Goal: Task Accomplishment & Management: Use online tool/utility

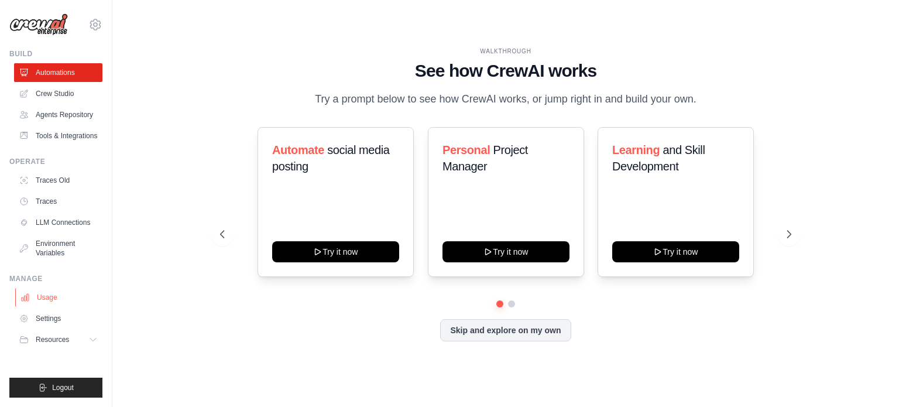
click at [51, 297] on link "Usage" at bounding box center [59, 297] width 88 height 19
click at [503, 328] on button "Skip and explore on my own" at bounding box center [505, 329] width 130 height 22
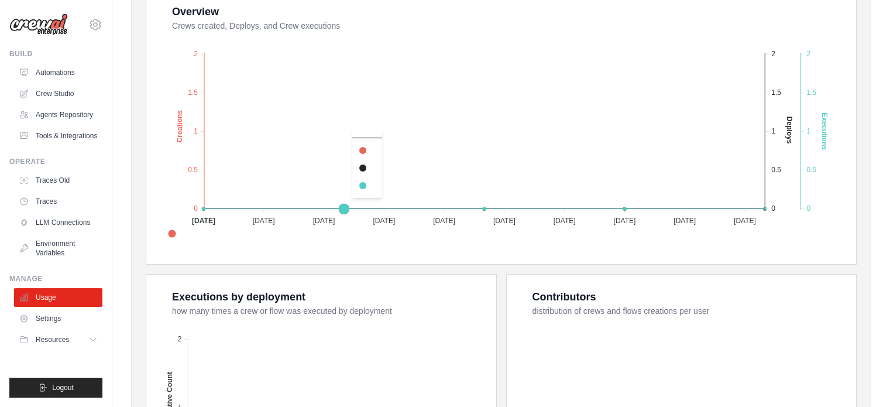
scroll to position [234, 0]
click at [66, 338] on span "Resources" at bounding box center [52, 339] width 33 height 9
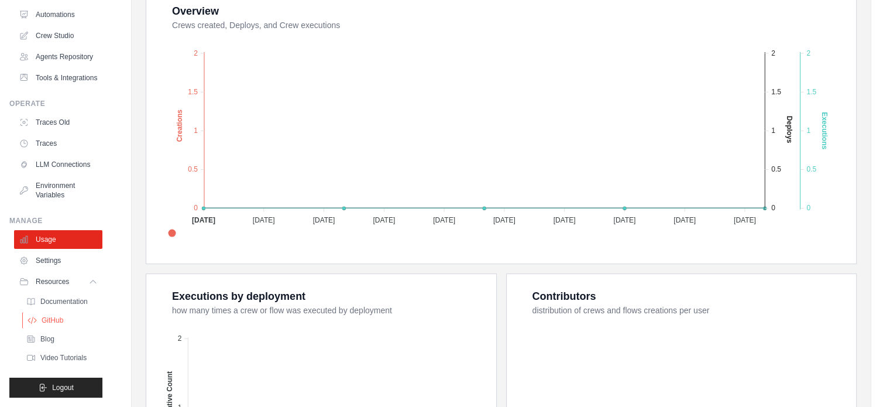
scroll to position [85, 0]
click at [63, 264] on link "Settings" at bounding box center [59, 260] width 88 height 19
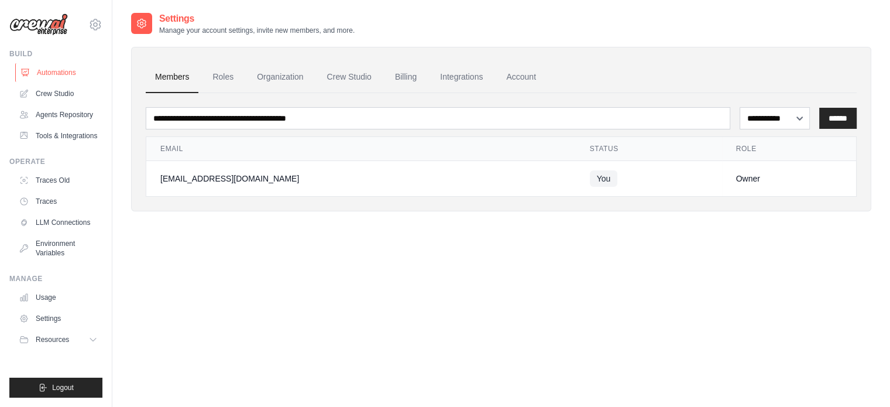
click at [43, 77] on link "Automations" at bounding box center [59, 72] width 88 height 19
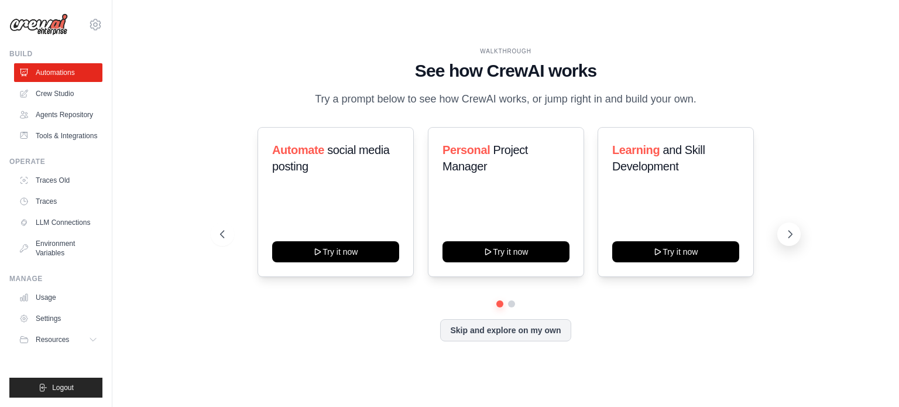
click at [790, 234] on icon at bounding box center [790, 234] width 12 height 12
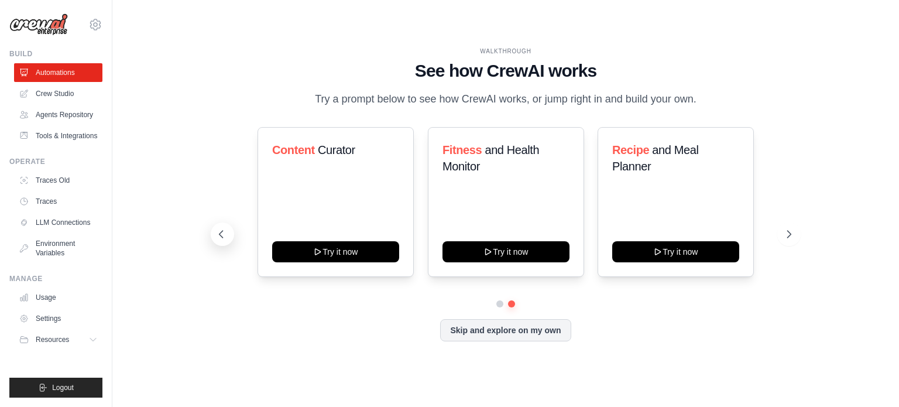
click at [223, 233] on icon at bounding box center [221, 234] width 12 height 12
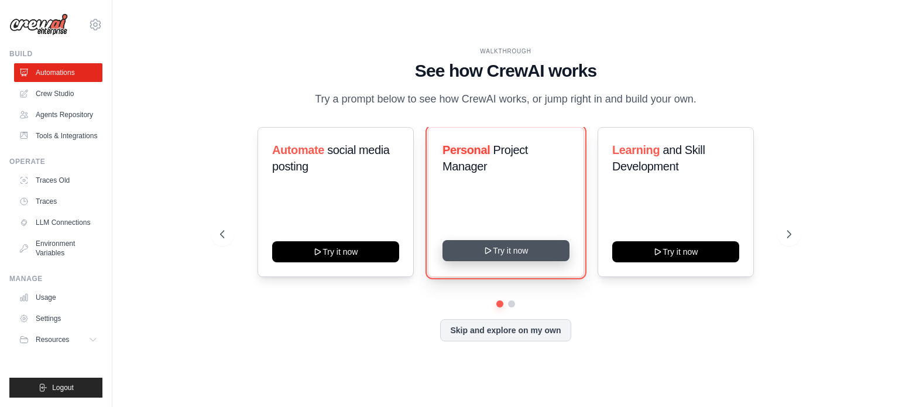
click at [506, 248] on button "Try it now" at bounding box center [505, 250] width 127 height 21
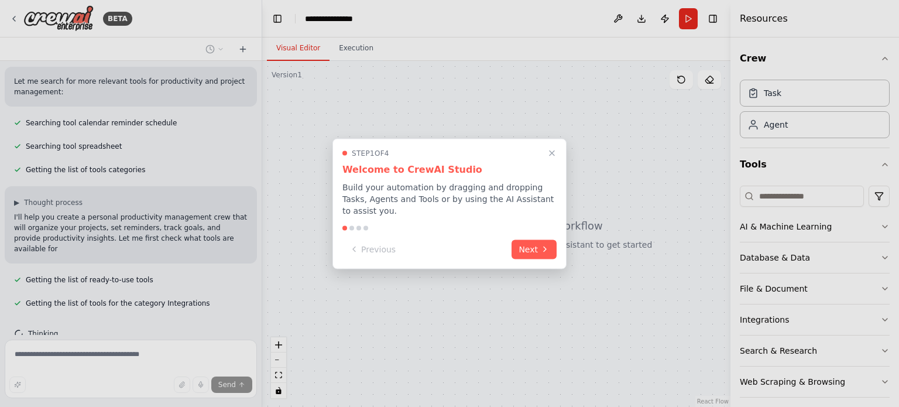
scroll to position [194, 0]
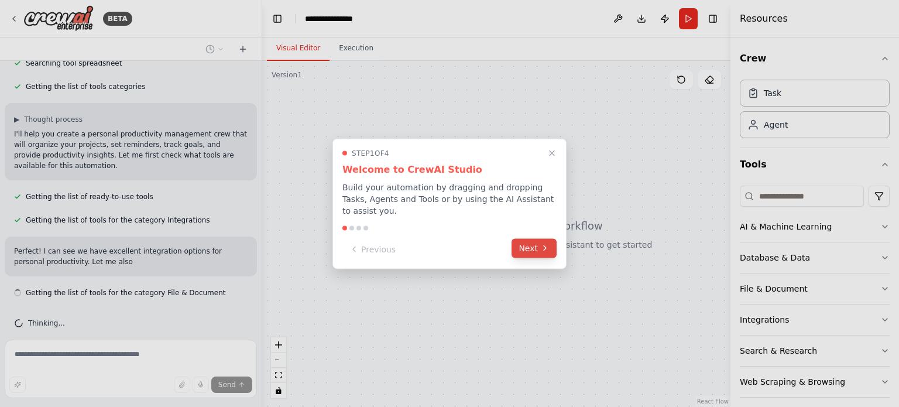
click at [531, 239] on button "Next" at bounding box center [533, 247] width 45 height 19
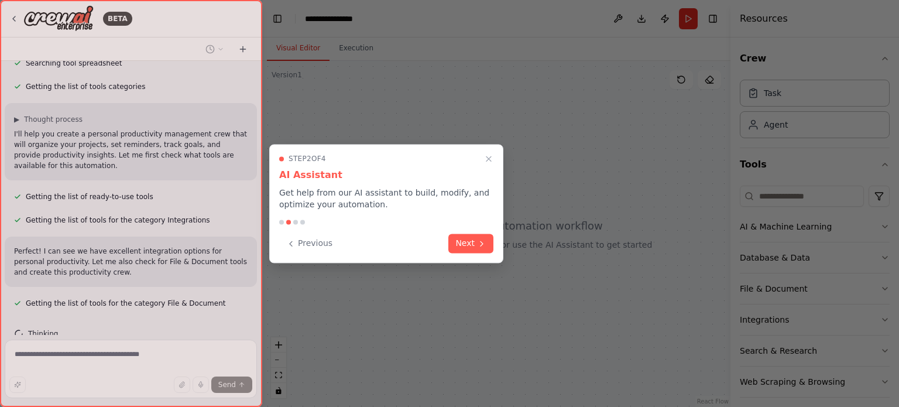
scroll to position [277, 0]
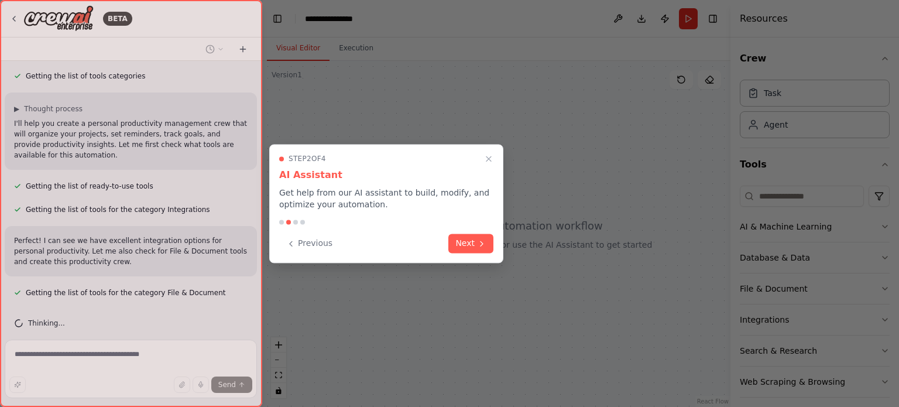
click at [449, 242] on button "Next" at bounding box center [470, 242] width 45 height 19
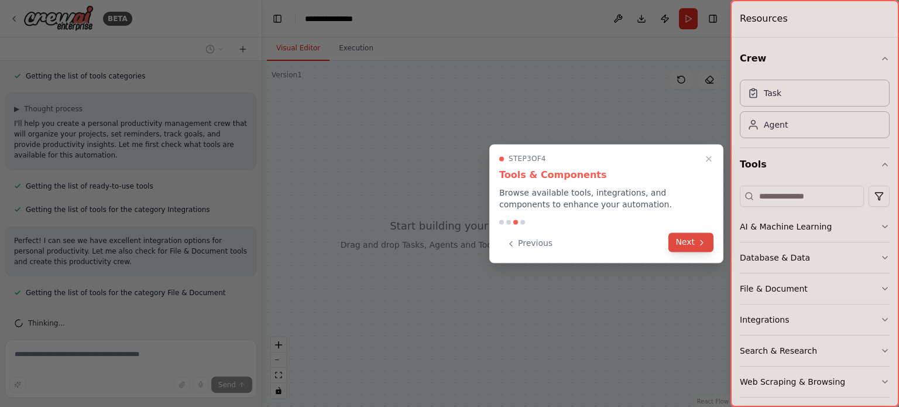
click at [691, 250] on button "Next" at bounding box center [690, 241] width 45 height 19
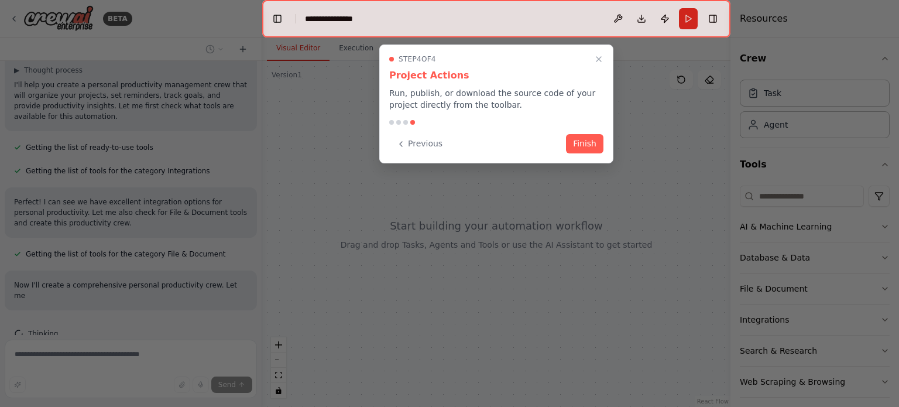
scroll to position [326, 0]
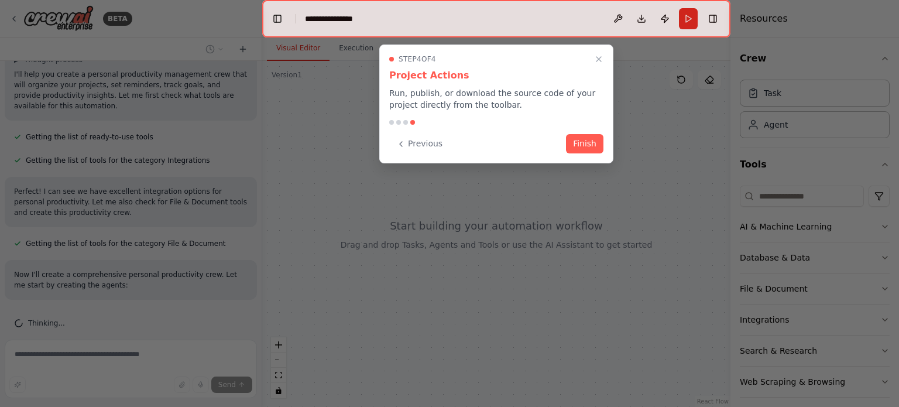
click at [583, 143] on button "Finish" at bounding box center [584, 143] width 37 height 19
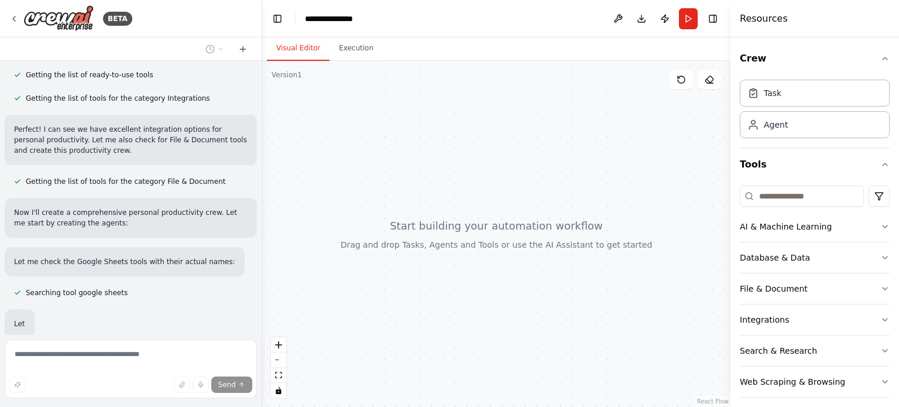
scroll to position [427, 0]
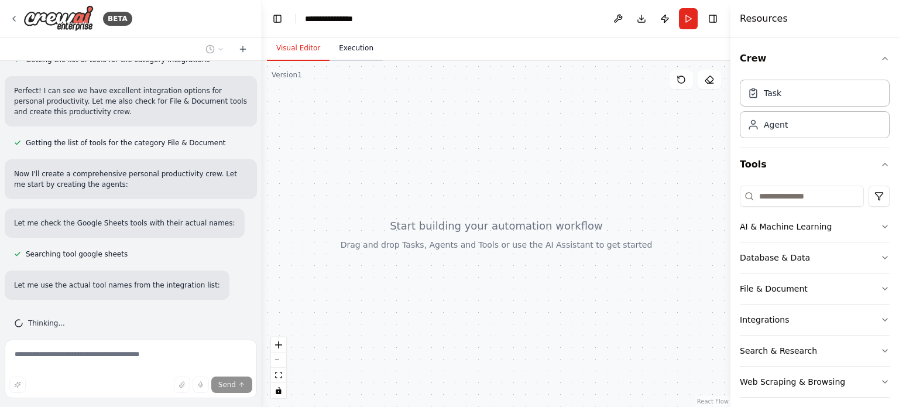
click at [363, 55] on button "Execution" at bounding box center [355, 48] width 53 height 25
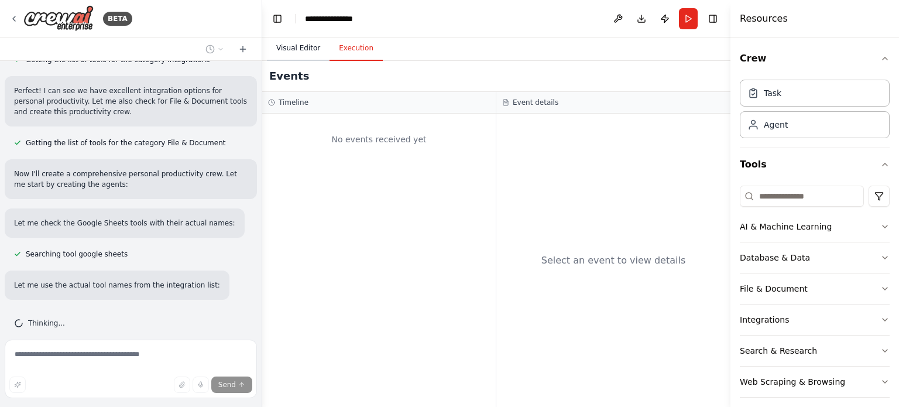
click at [296, 54] on button "Visual Editor" at bounding box center [298, 48] width 63 height 25
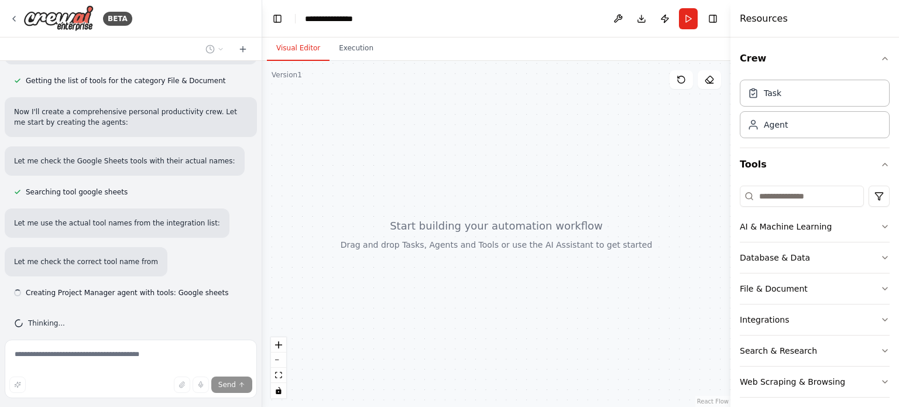
scroll to position [500, 0]
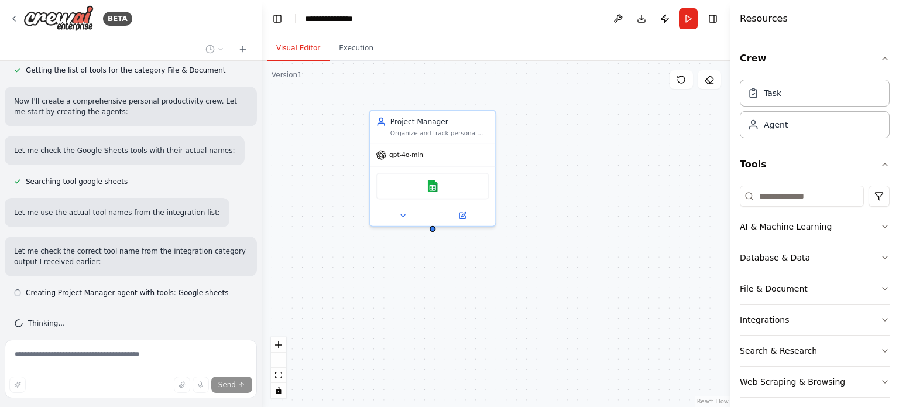
drag, startPoint x: 456, startPoint y: 243, endPoint x: 491, endPoint y: 213, distance: 45.6
click at [491, 213] on div "Project Manager Organize and track personal projects for {user_name}, managing …" at bounding box center [496, 234] width 468 height 346
click at [489, 281] on div "Project Manager Organize and track personal projects for {user_name}, managing …" at bounding box center [496, 234] width 468 height 346
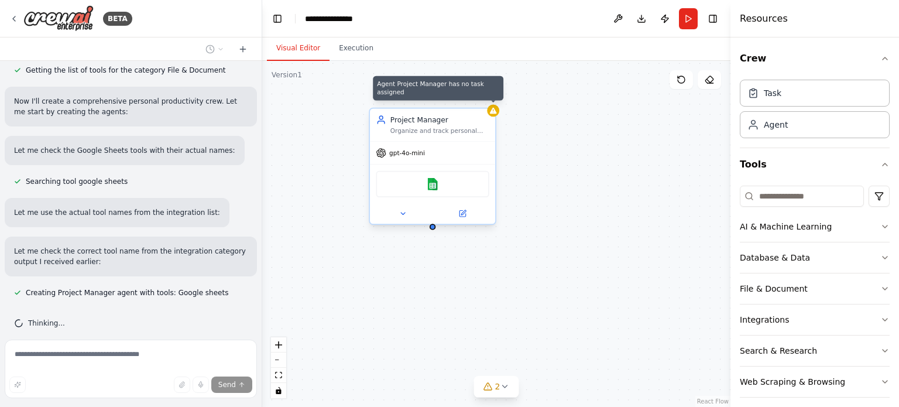
click at [497, 112] on div at bounding box center [493, 110] width 12 height 12
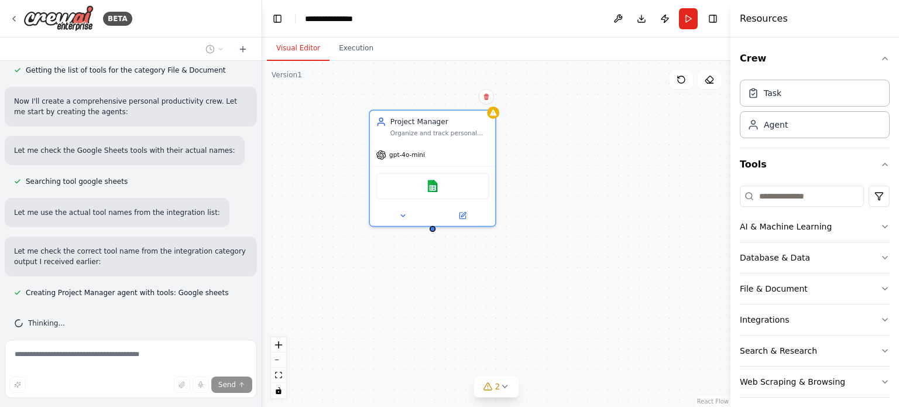
scroll to position [523, 0]
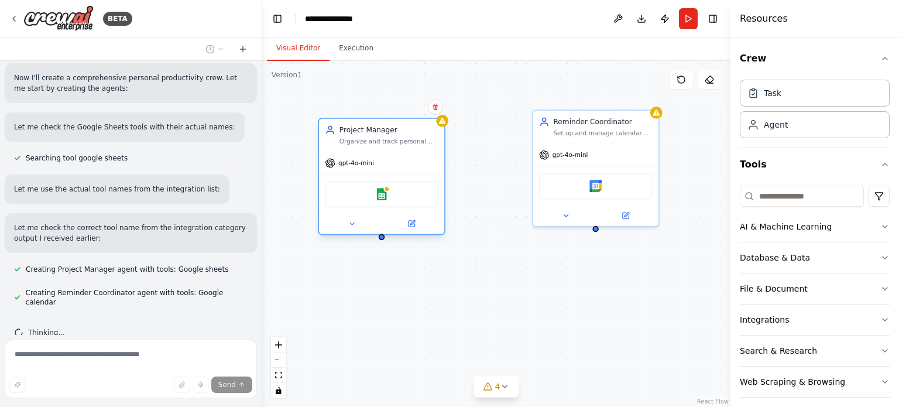
drag, startPoint x: 414, startPoint y: 180, endPoint x: 368, endPoint y: 188, distance: 46.9
click at [368, 188] on div "Google sheets" at bounding box center [381, 194] width 113 height 26
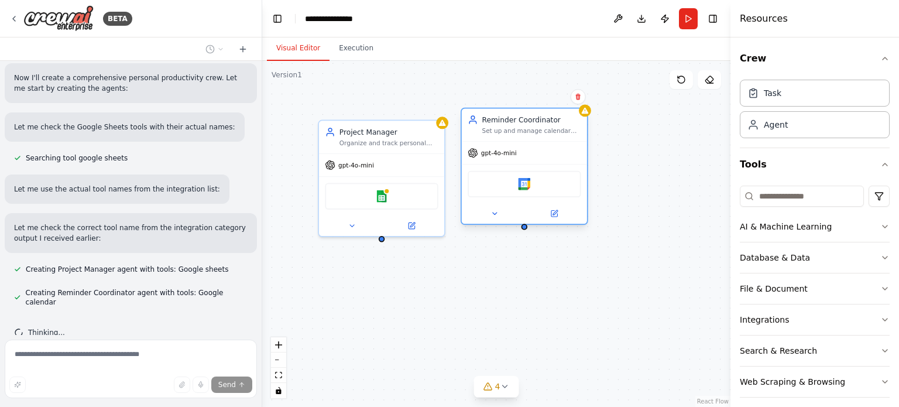
drag, startPoint x: 598, startPoint y: 186, endPoint x: 527, endPoint y: 190, distance: 70.9
click at [527, 190] on div "Google calendar" at bounding box center [523, 184] width 113 height 26
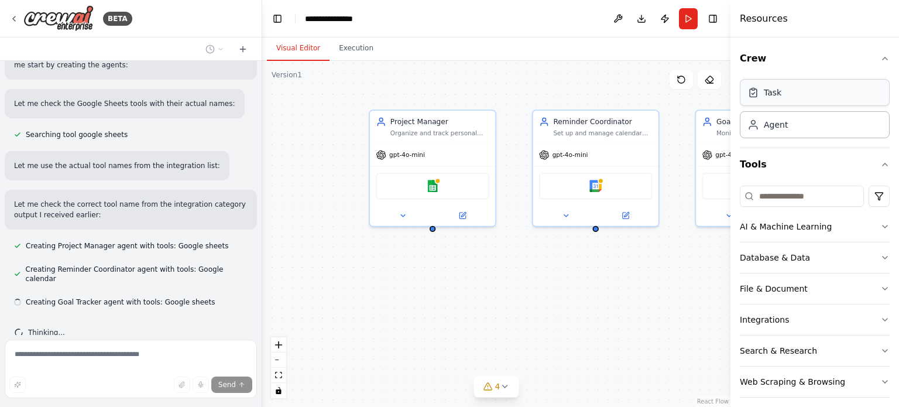
click at [777, 104] on div "Task" at bounding box center [815, 92] width 150 height 27
click at [776, 105] on div "Task" at bounding box center [815, 92] width 150 height 27
click at [779, 135] on div "Agent" at bounding box center [815, 124] width 150 height 27
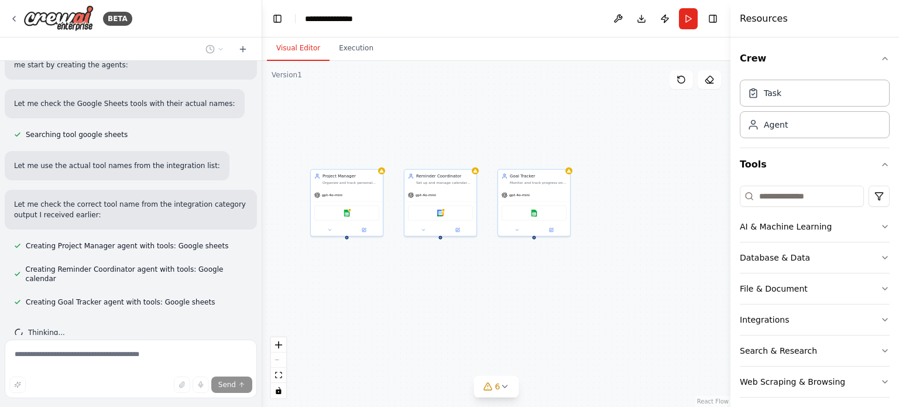
drag, startPoint x: 614, startPoint y: 302, endPoint x: 451, endPoint y: 274, distance: 165.1
click at [451, 274] on div "Project Manager Organize and track personal projects for {user_name}, managing …" at bounding box center [496, 234] width 468 height 346
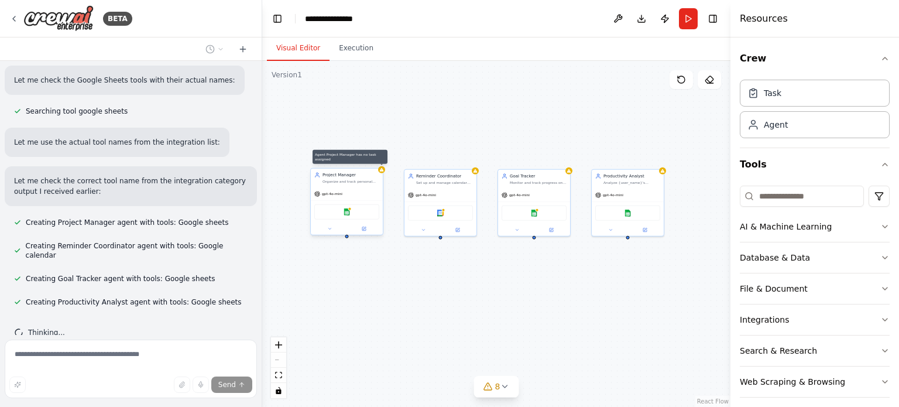
click at [380, 171] on icon at bounding box center [381, 169] width 5 height 5
click at [384, 173] on div "Project Manager Organize and track personal projects for {user_name}, managing …" at bounding box center [496, 234] width 468 height 346
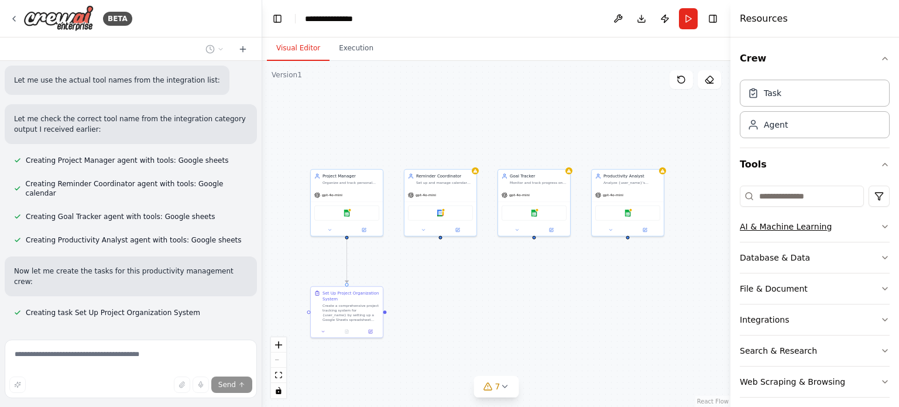
click at [807, 231] on div "AI & Machine Learning" at bounding box center [786, 227] width 92 height 12
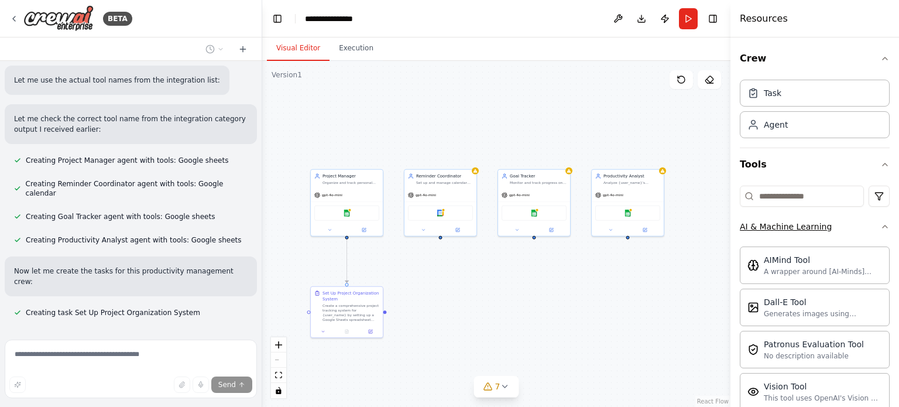
click at [874, 216] on button "AI & Machine Learning" at bounding box center [815, 226] width 150 height 30
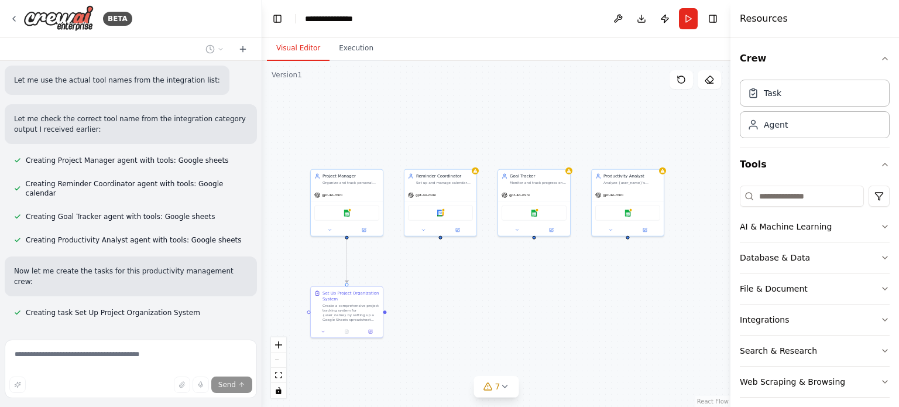
scroll to position [655, 0]
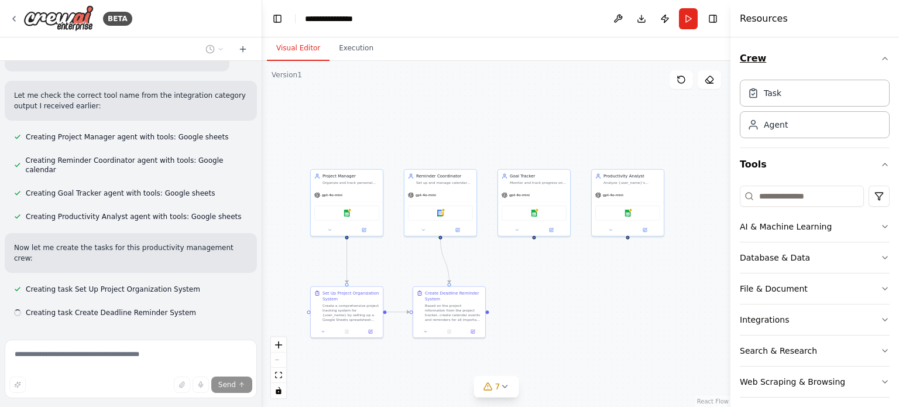
click at [871, 59] on button "Crew" at bounding box center [815, 58] width 150 height 33
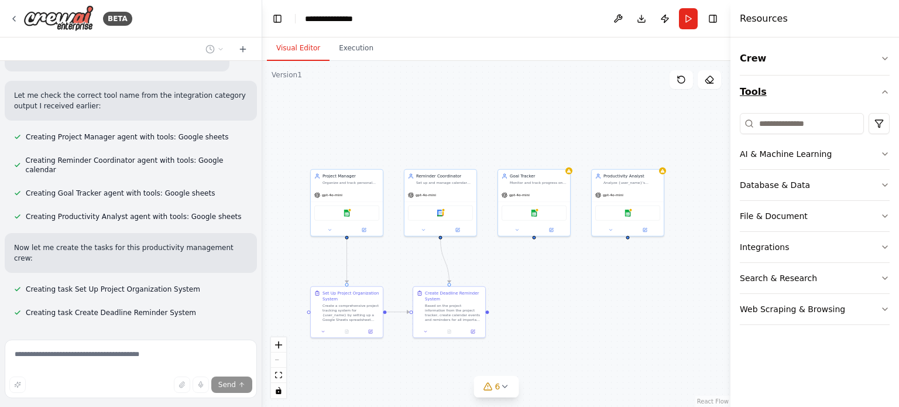
click at [885, 92] on icon "button" at bounding box center [884, 91] width 9 height 9
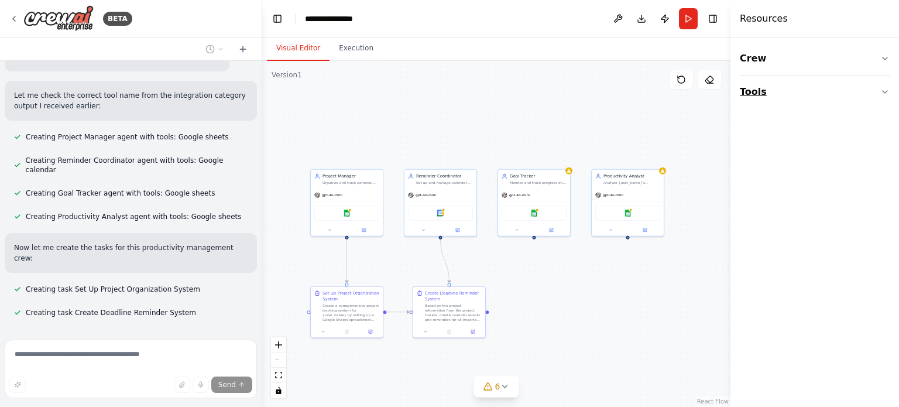
click at [876, 87] on button "Tools" at bounding box center [815, 91] width 150 height 33
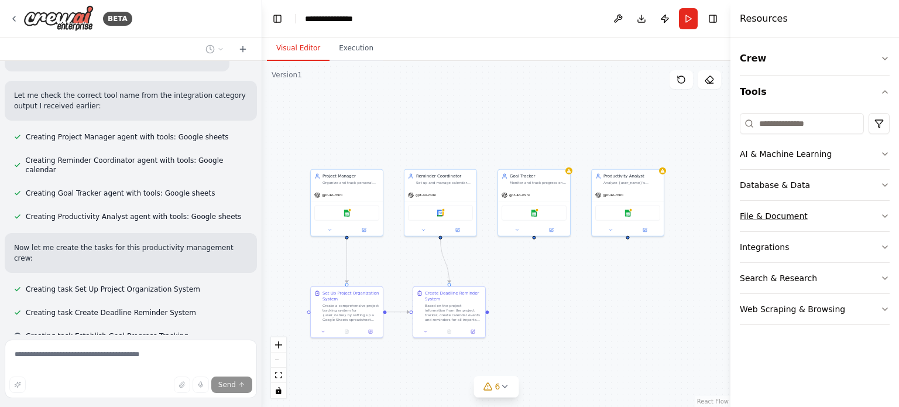
scroll to position [679, 0]
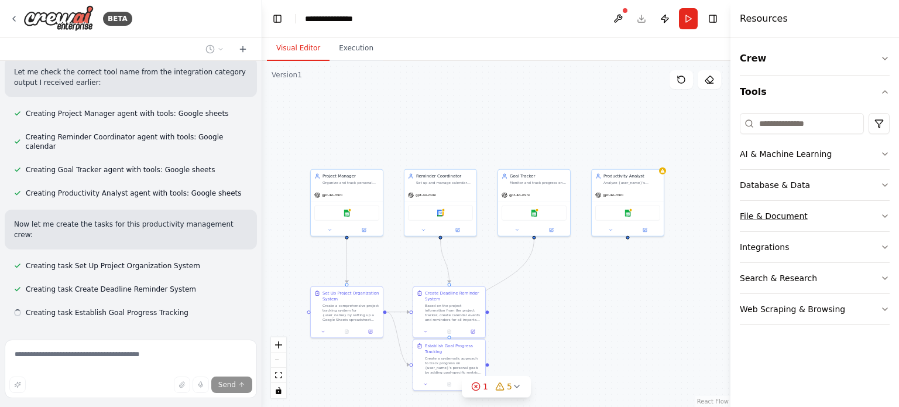
click at [882, 215] on icon "button" at bounding box center [884, 216] width 5 height 2
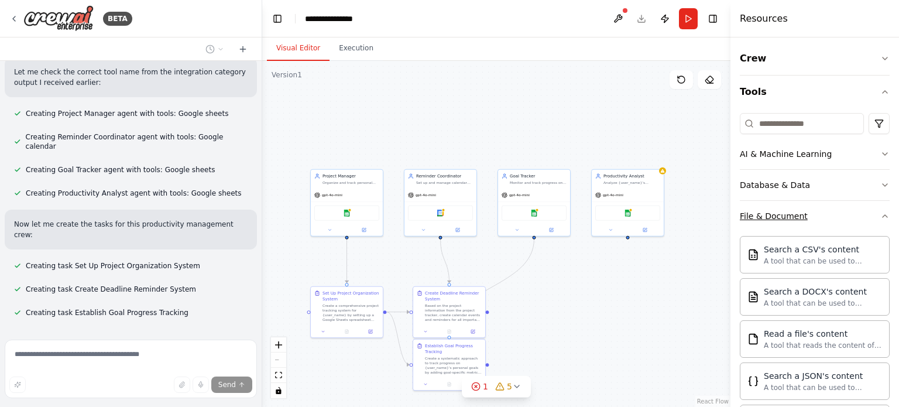
click at [882, 215] on div "Crew Tools AI & Machine Learning Database & Data File & Document Search a CSV's…" at bounding box center [814, 221] width 168 height 369
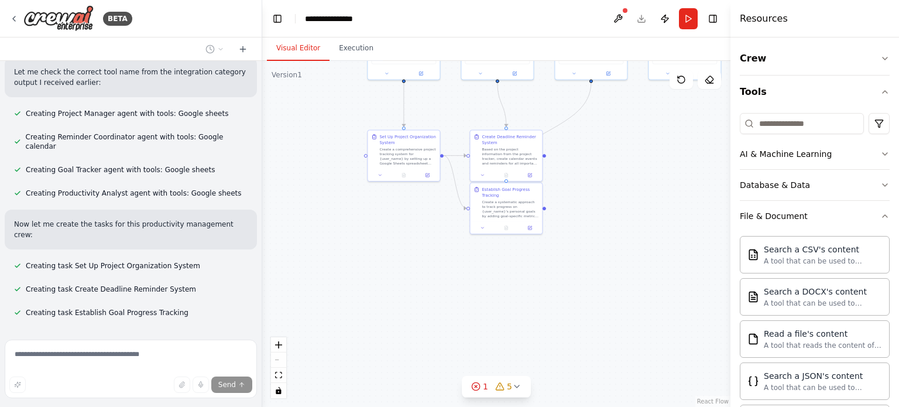
drag, startPoint x: 531, startPoint y: 287, endPoint x: 588, endPoint y: 130, distance: 166.8
click at [588, 130] on div ".deletable-edge-delete-btn { width: 20px; height: 20px; border: 0px solid #ffff…" at bounding box center [496, 234] width 468 height 346
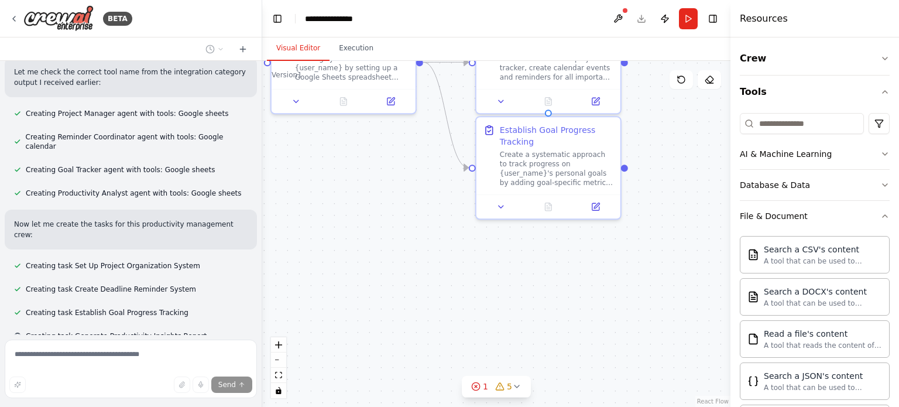
scroll to position [702, 0]
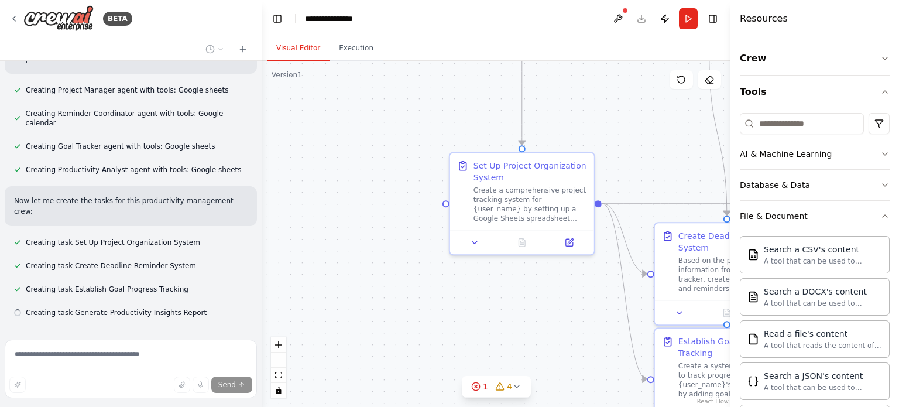
drag, startPoint x: 365, startPoint y: 228, endPoint x: 544, endPoint y: 369, distance: 227.4
click at [544, 369] on div ".deletable-edge-delete-btn { width: 20px; height: 20px; border: 0px solid #ffff…" at bounding box center [496, 234] width 468 height 346
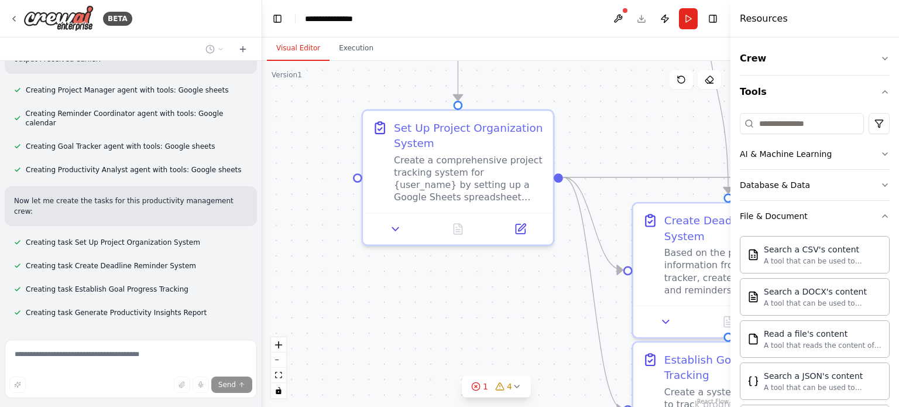
scroll to position [764, 0]
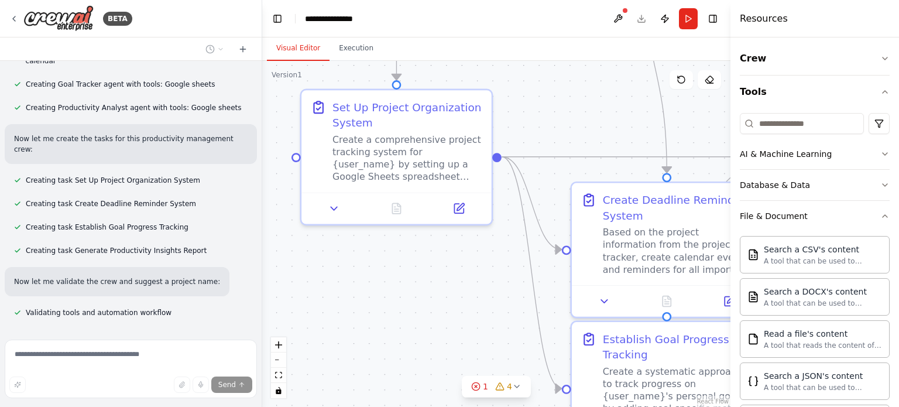
drag, startPoint x: 477, startPoint y: 307, endPoint x: 343, endPoint y: 297, distance: 134.3
click at [343, 297] on div ".deletable-edge-delete-btn { width: 20px; height: 20px; border: 0px solid #ffff…" at bounding box center [496, 234] width 468 height 346
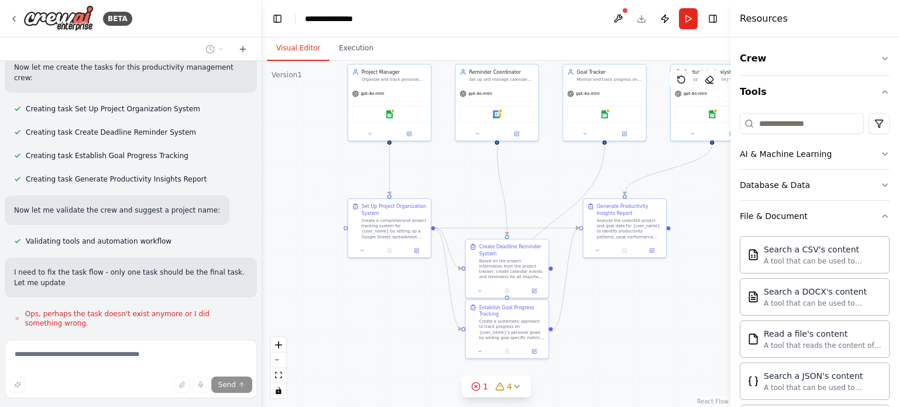
scroll to position [846, 0]
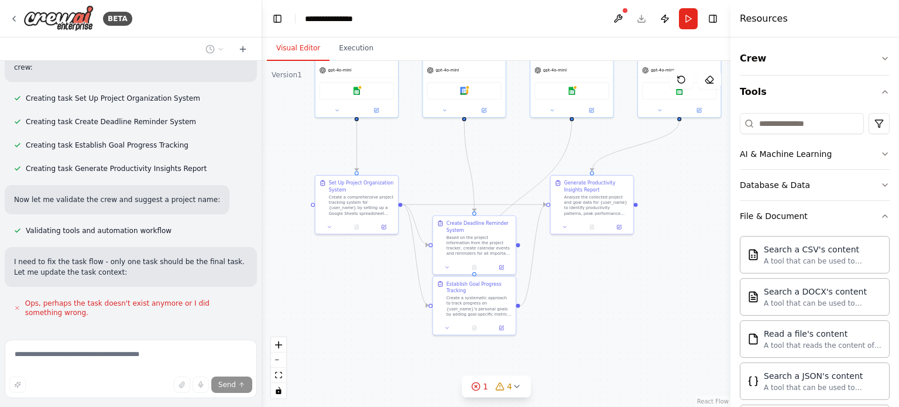
drag, startPoint x: 484, startPoint y: 189, endPoint x: 452, endPoint y: 166, distance: 40.3
click at [452, 166] on div ".deletable-edge-delete-btn { width: 20px; height: 20px; border: 0px solid #ffff…" at bounding box center [496, 234] width 468 height 346
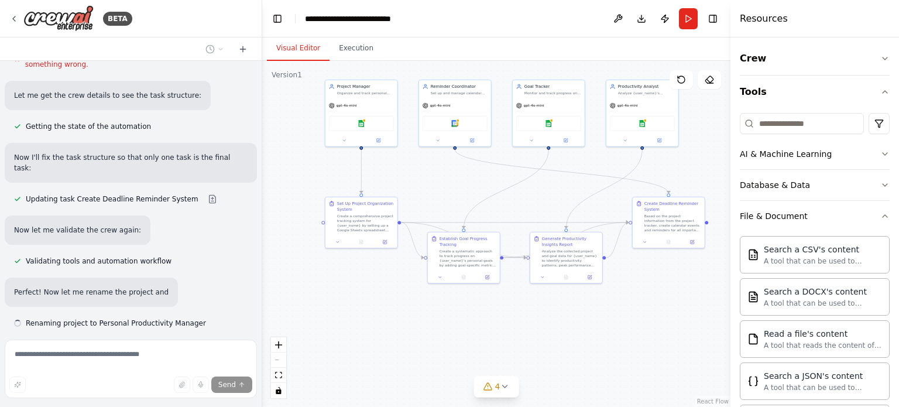
scroll to position [1105, 0]
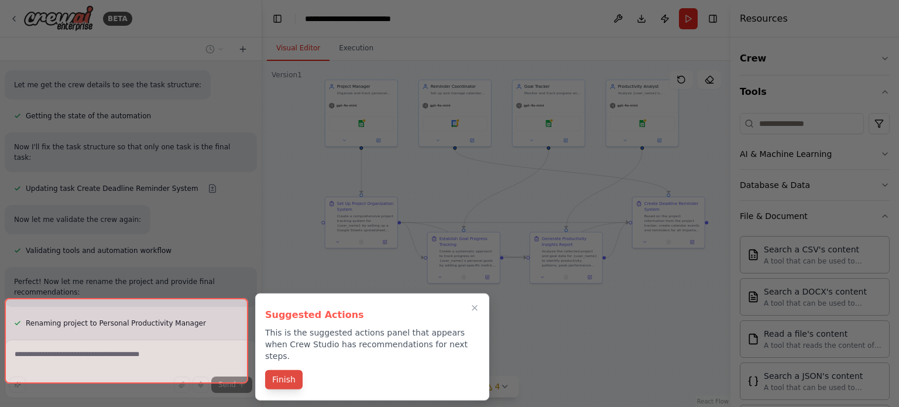
click at [279, 370] on button "Finish" at bounding box center [283, 379] width 37 height 19
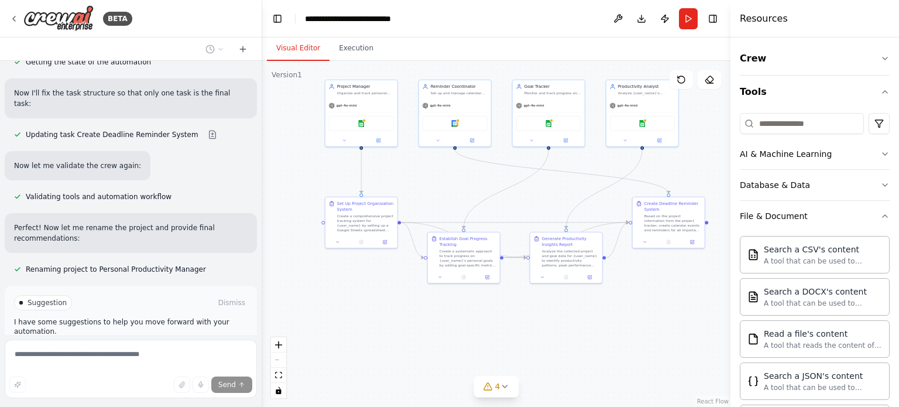
scroll to position [1199, 0]
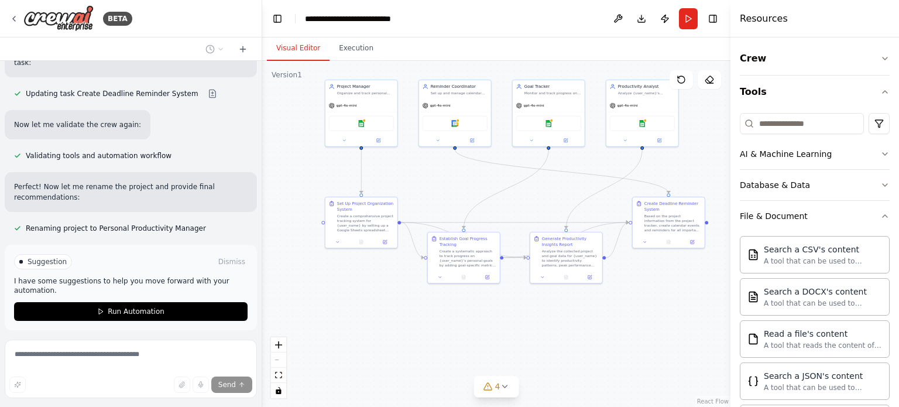
click at [43, 257] on span "Suggestion" at bounding box center [46, 261] width 39 height 9
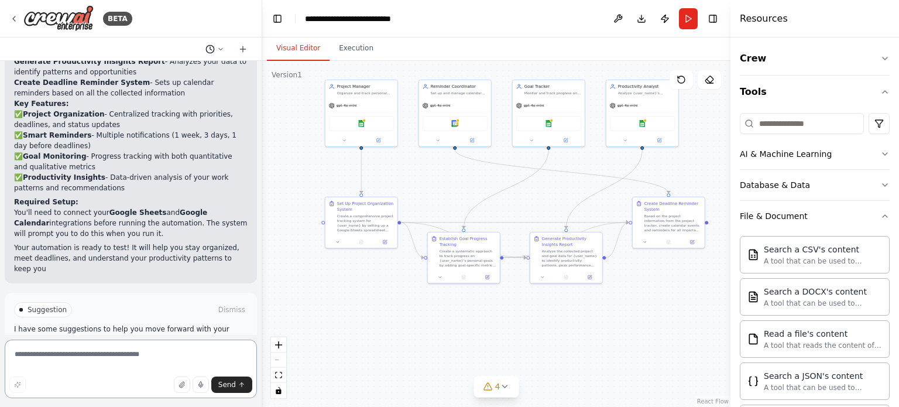
scroll to position [1590, 0]
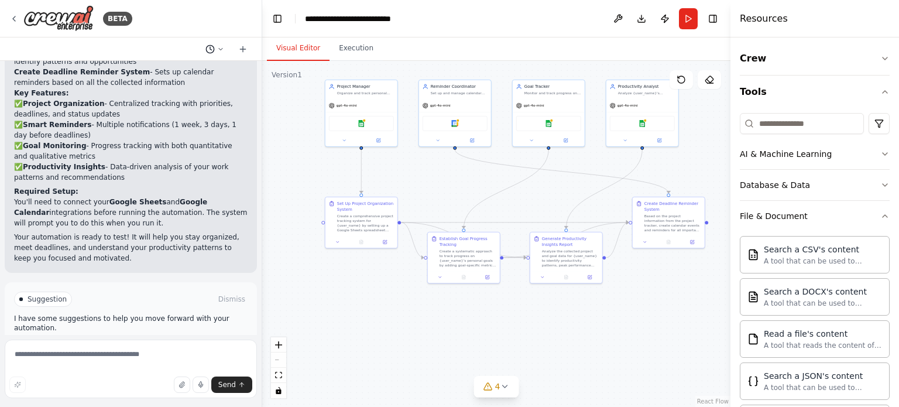
click at [225, 48] on button at bounding box center [215, 49] width 28 height 14
click at [183, 218] on div at bounding box center [131, 203] width 262 height 407
click at [153, 339] on button "Run Automation" at bounding box center [130, 348] width 233 height 19
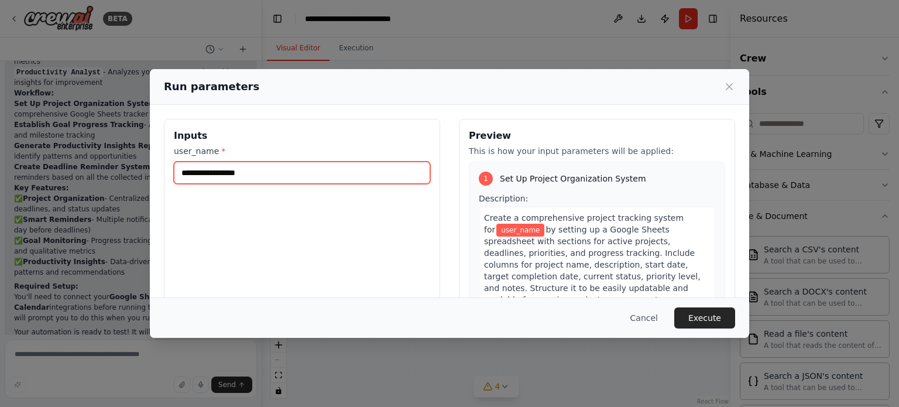
click at [242, 171] on input "user_name *" at bounding box center [302, 172] width 256 height 22
type input "**********"
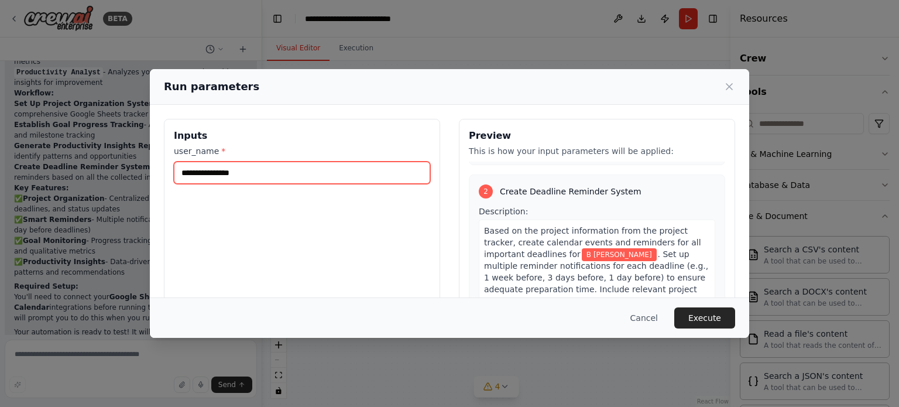
scroll to position [585, 0]
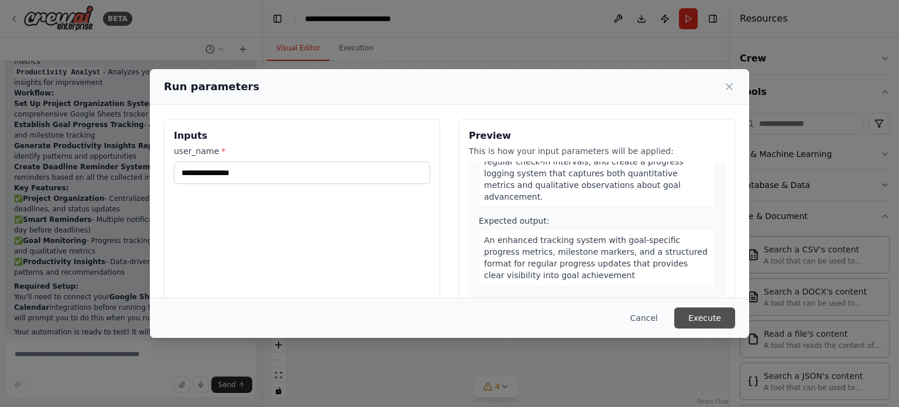
click at [697, 322] on button "Execute" at bounding box center [704, 317] width 61 height 21
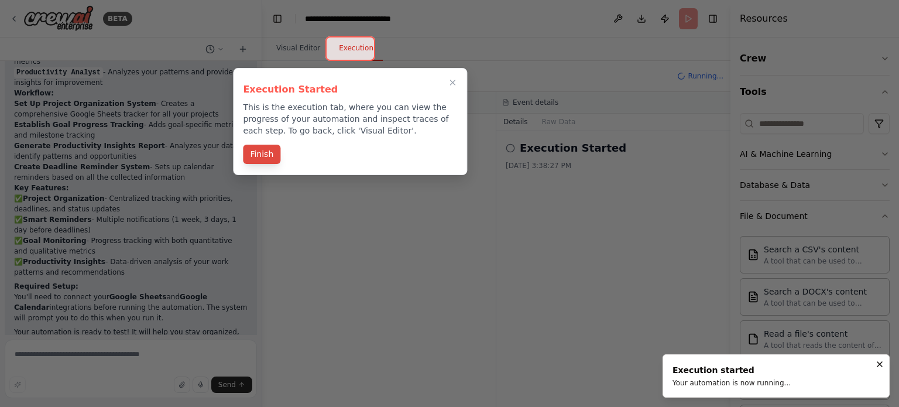
click at [255, 154] on button "Finish" at bounding box center [261, 154] width 37 height 19
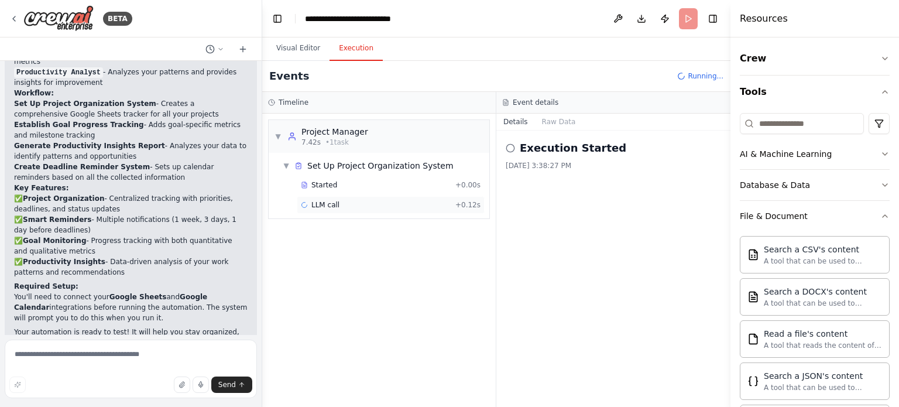
click at [404, 206] on div "LLM call + 0.12s" at bounding box center [391, 204] width 180 height 9
click at [546, 121] on button "Messages" at bounding box center [559, 122] width 49 height 16
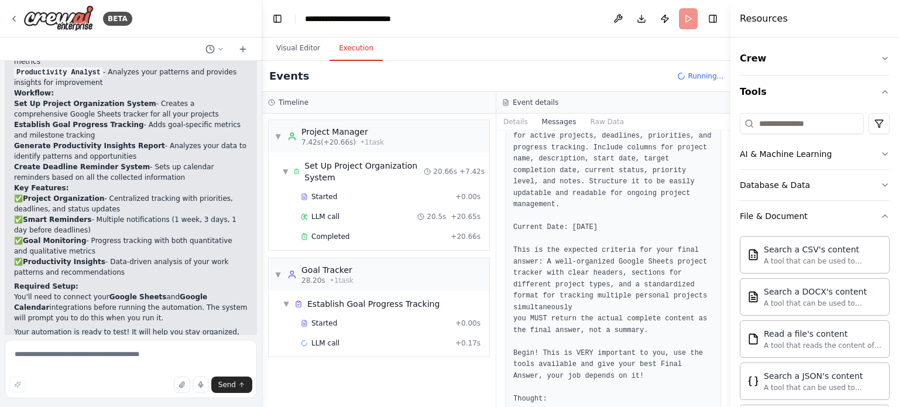
scroll to position [421, 0]
click at [288, 173] on span "▼" at bounding box center [286, 171] width 6 height 9
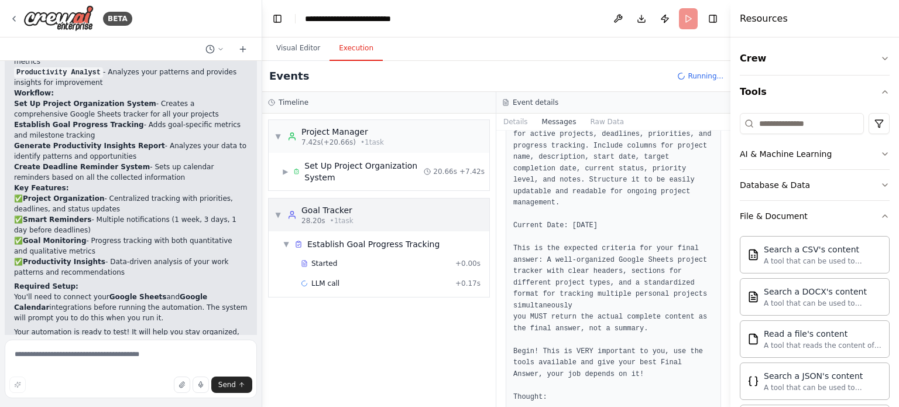
click at [270, 215] on div "▼ Goal Tracker 28.20s • 1 task" at bounding box center [379, 214] width 221 height 33
click at [278, 139] on span "▼" at bounding box center [277, 136] width 7 height 9
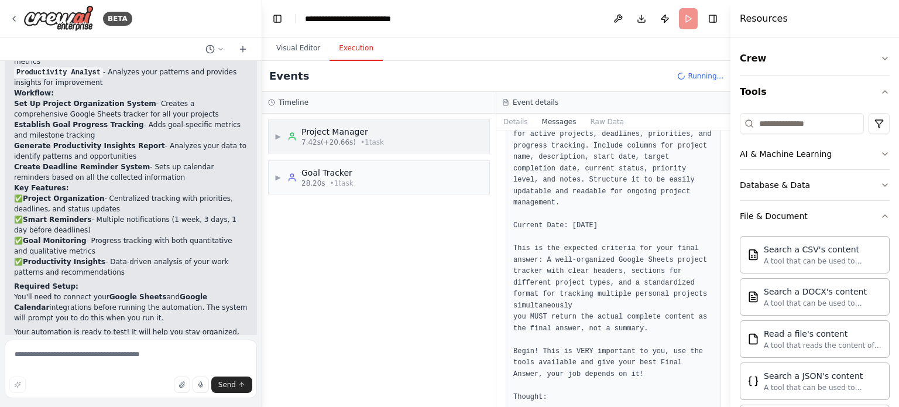
click at [279, 129] on div "▶ Project Manager 7.42s (+20.66s) • 1 task" at bounding box center [328, 136] width 109 height 21
click at [515, 126] on button "Details" at bounding box center [515, 122] width 39 height 16
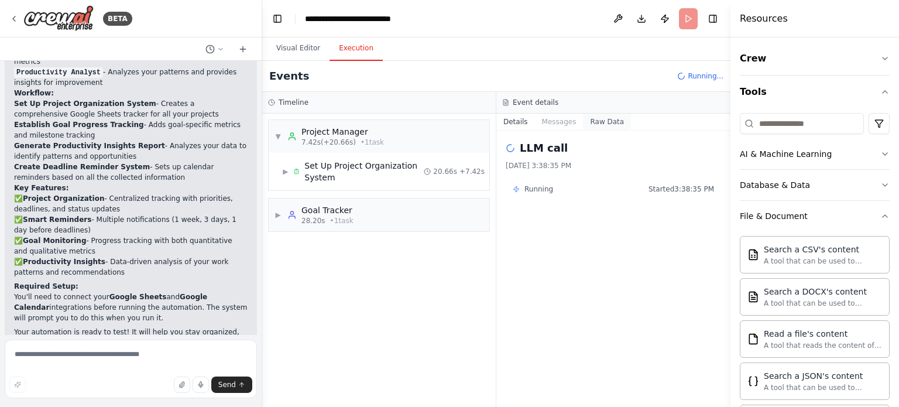
click at [597, 121] on button "Raw Data" at bounding box center [607, 122] width 48 height 16
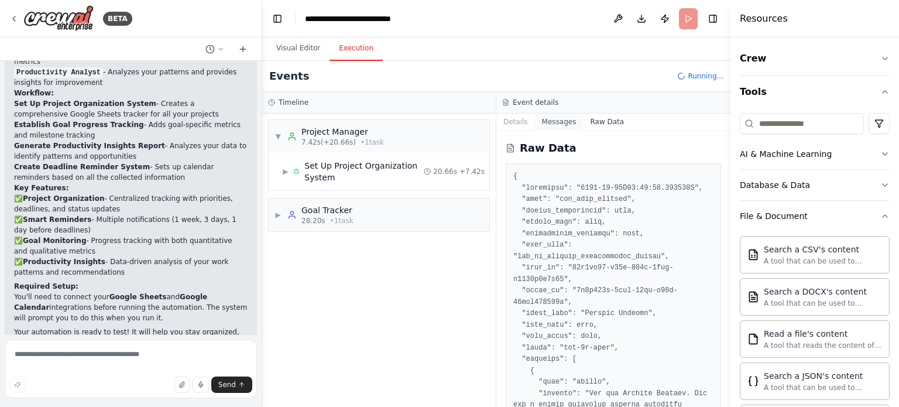
click at [549, 116] on button "Messages" at bounding box center [559, 122] width 49 height 16
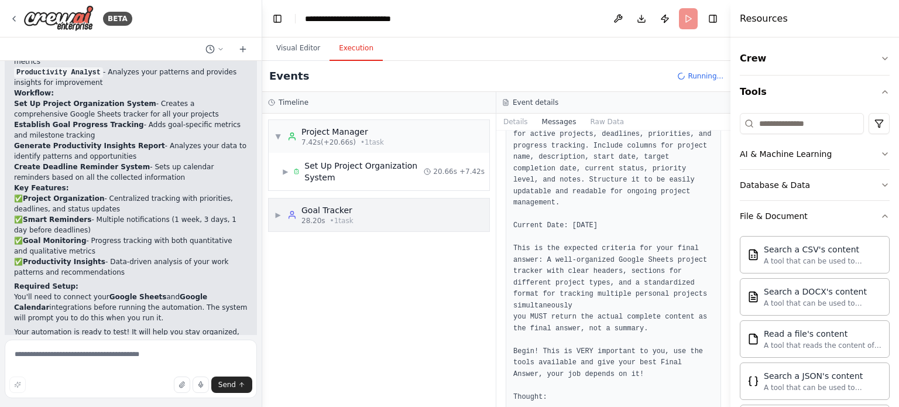
click at [290, 219] on div "Goal Tracker 28.20s • 1 task" at bounding box center [320, 214] width 66 height 21
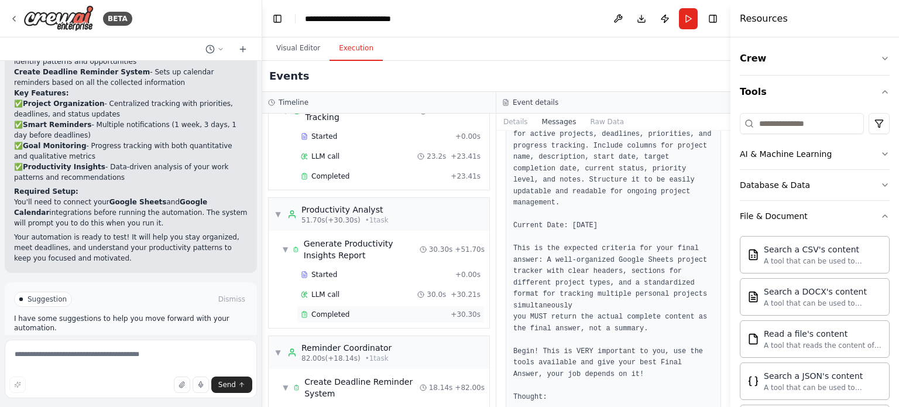
scroll to position [208, 0]
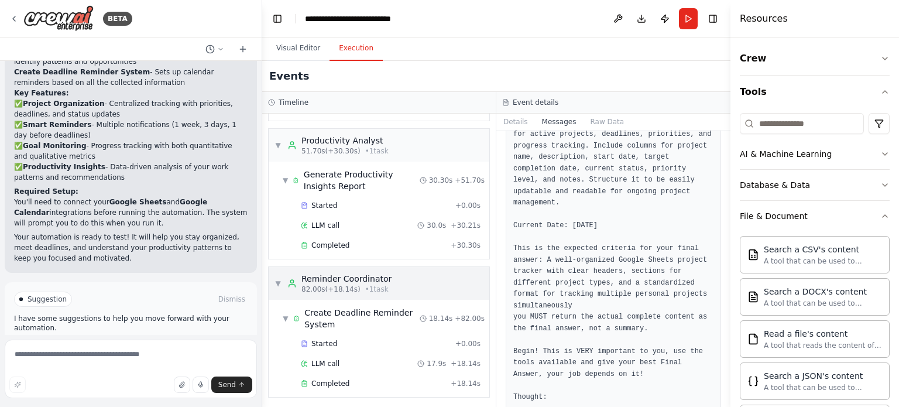
click at [278, 278] on span "▼" at bounding box center [277, 282] width 7 height 9
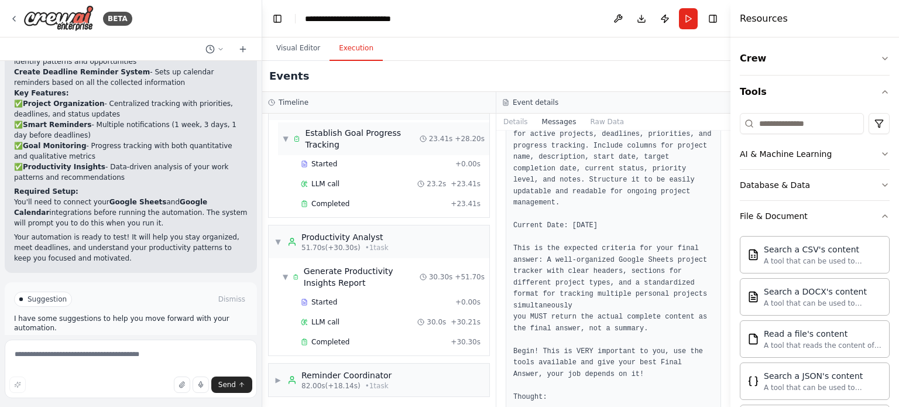
click at [288, 131] on div "▼ Establish Goal Progress Tracking" at bounding box center [351, 138] width 137 height 23
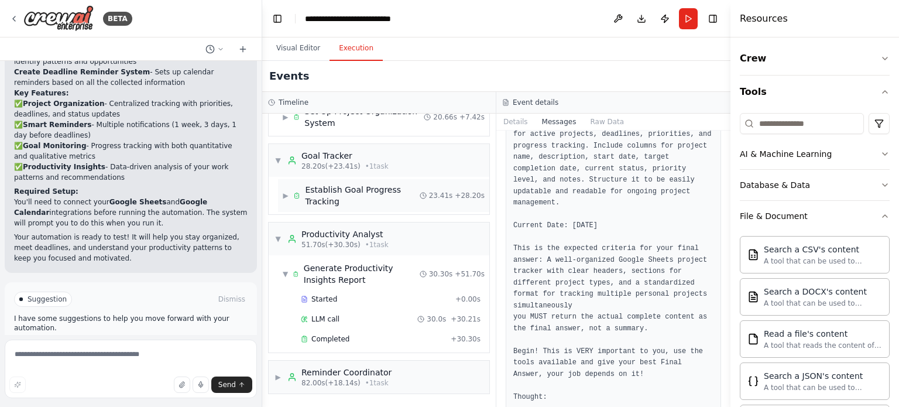
scroll to position [52, 0]
click at [278, 242] on span "▼" at bounding box center [277, 240] width 7 height 9
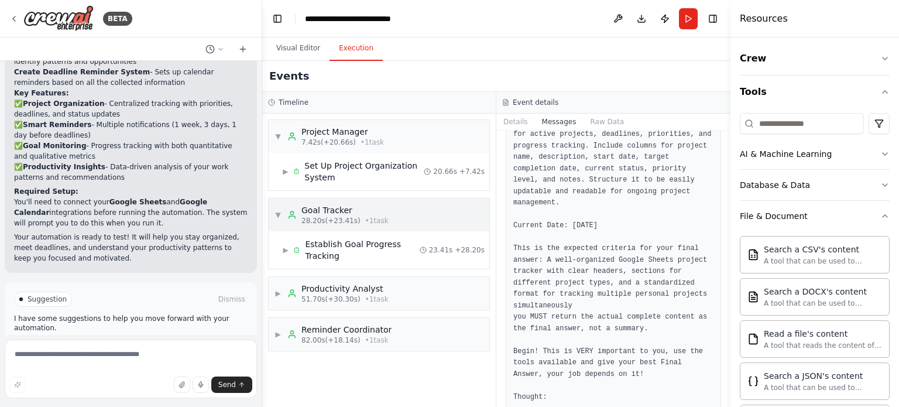
scroll to position [0, 0]
click at [276, 208] on div "▼ Goal Tracker 28.20s (+23.41s) • 1 task" at bounding box center [331, 214] width 114 height 21
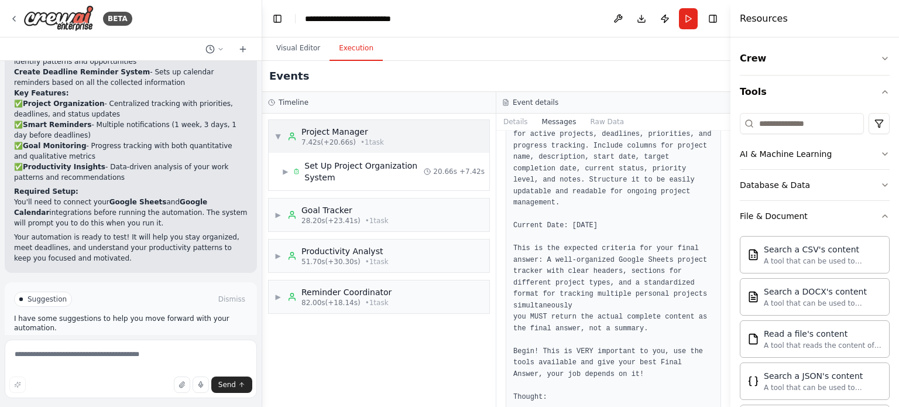
click at [277, 130] on div "▼ Project Manager 7.42s (+20.66s) • 1 task" at bounding box center [328, 136] width 109 height 21
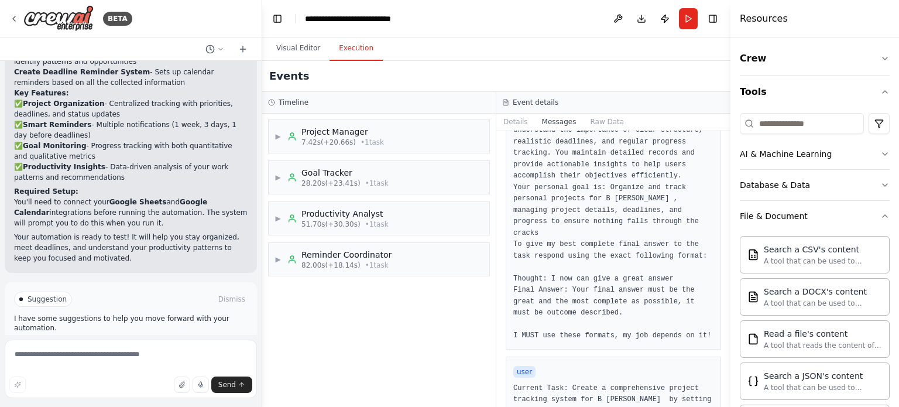
scroll to position [421, 0]
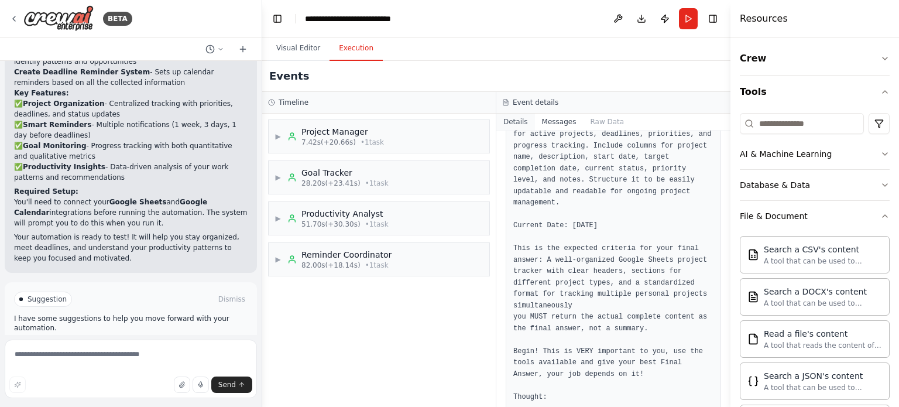
click at [503, 123] on button "Details" at bounding box center [515, 122] width 39 height 16
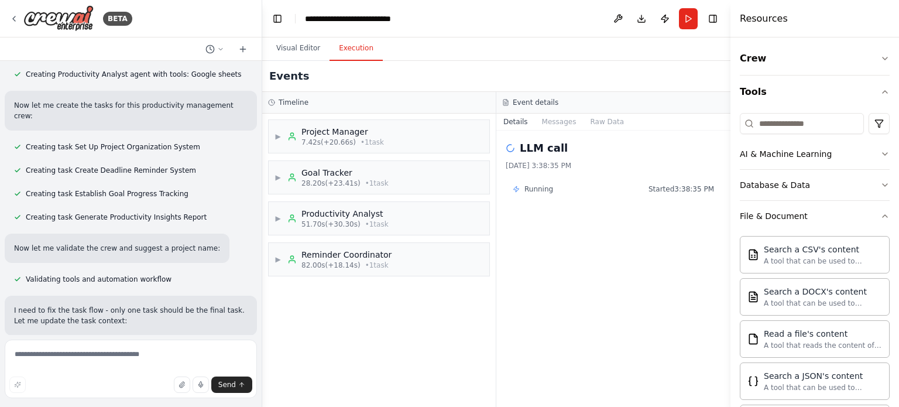
scroll to position [603, 0]
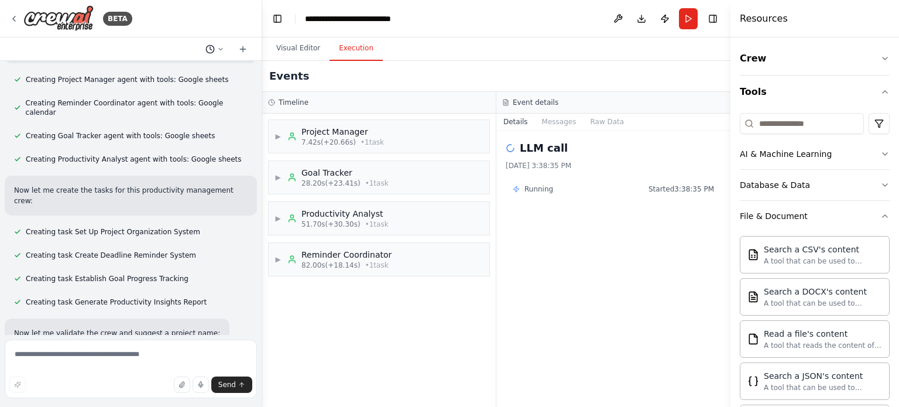
click at [215, 47] on button at bounding box center [215, 49] width 28 height 14
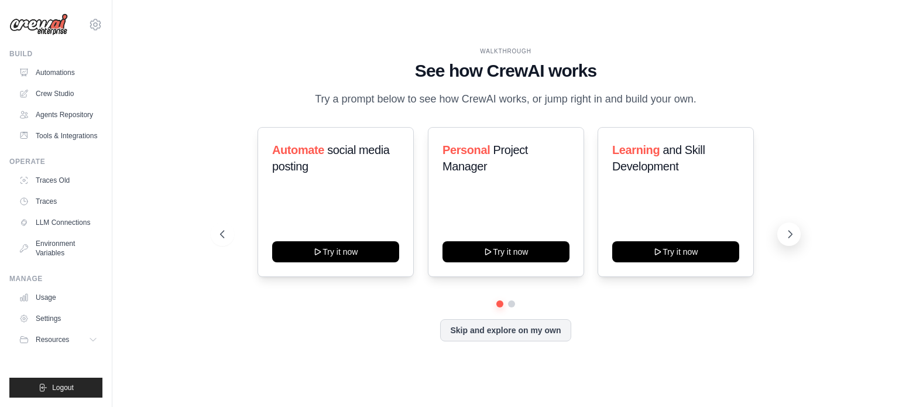
click at [787, 235] on icon at bounding box center [790, 234] width 12 height 12
